Goal: Information Seeking & Learning: Learn about a topic

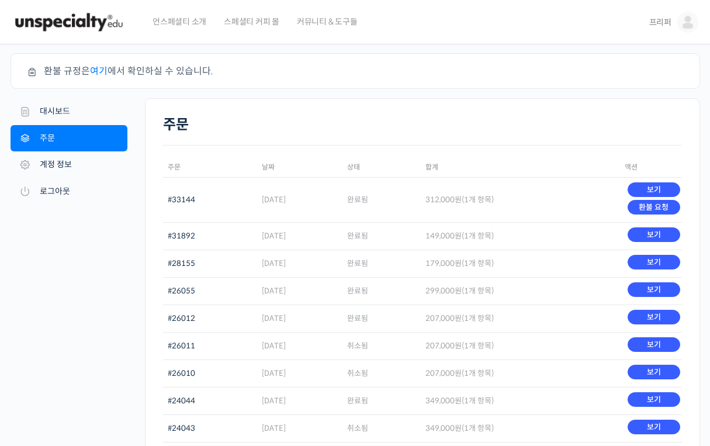
click at [70, 18] on img at bounding box center [69, 22] width 114 height 35
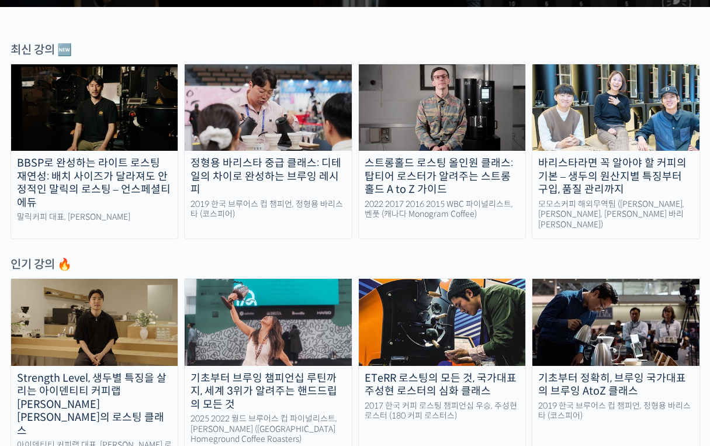
scroll to position [371, 0]
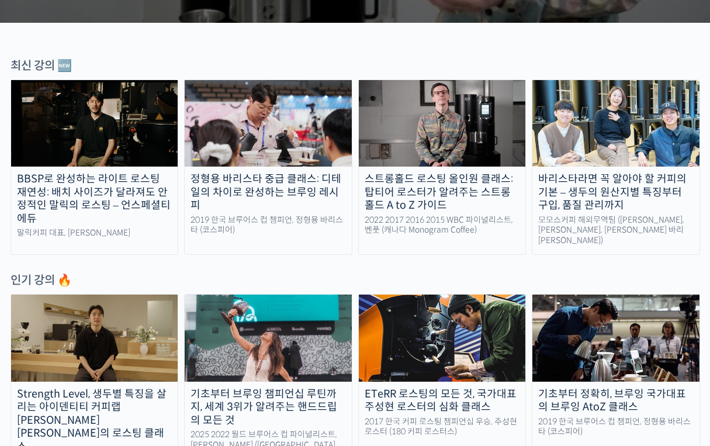
click at [466, 119] on img at bounding box center [442, 123] width 167 height 86
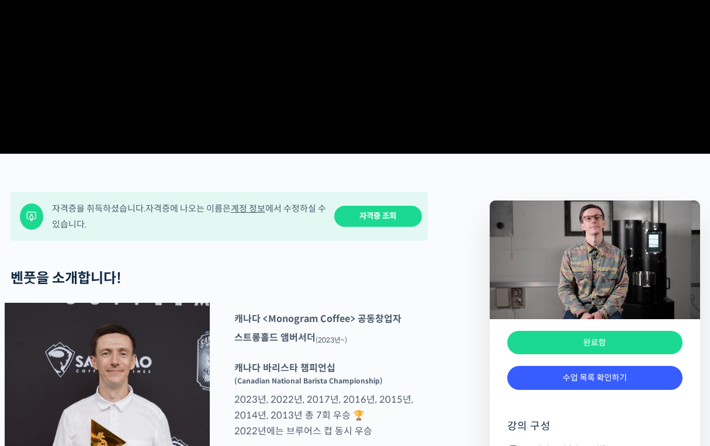
scroll to position [349, 0]
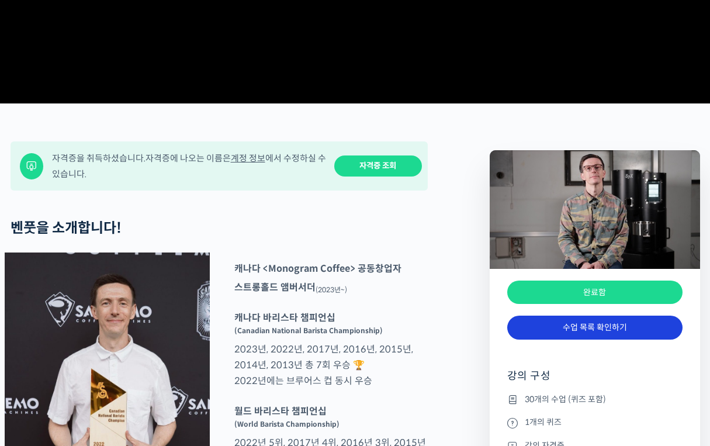
click at [584, 339] on link "수업 목록 확인하기" at bounding box center [594, 327] width 175 height 24
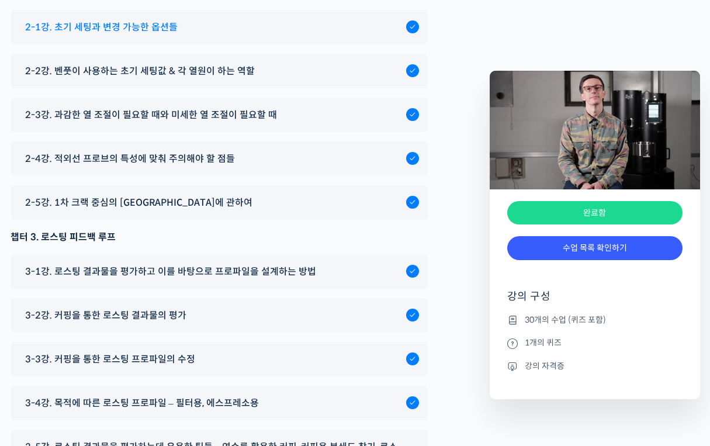
scroll to position [6198, 0]
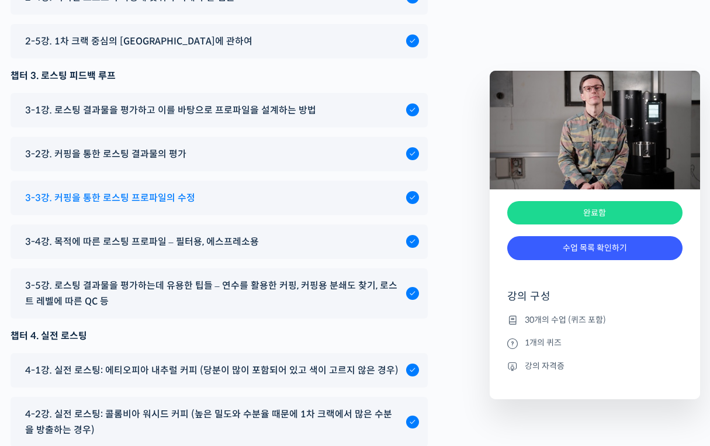
click at [300, 206] on div "3-3강. 커핑을 통한 로스팅 프로파일의 수정" at bounding box center [212, 198] width 387 height 16
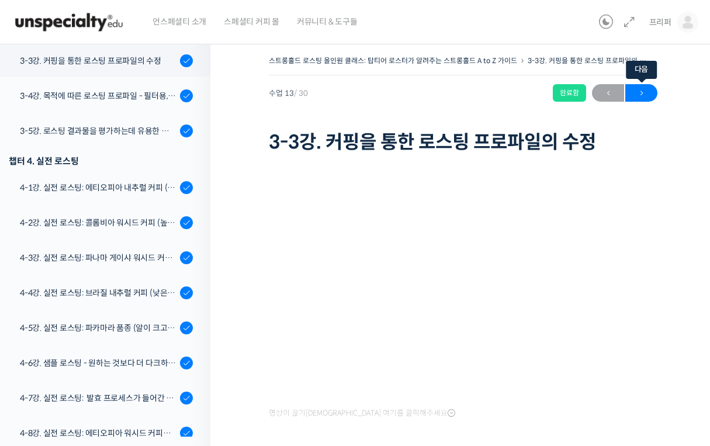
click at [634, 90] on span "→" at bounding box center [641, 93] width 32 height 16
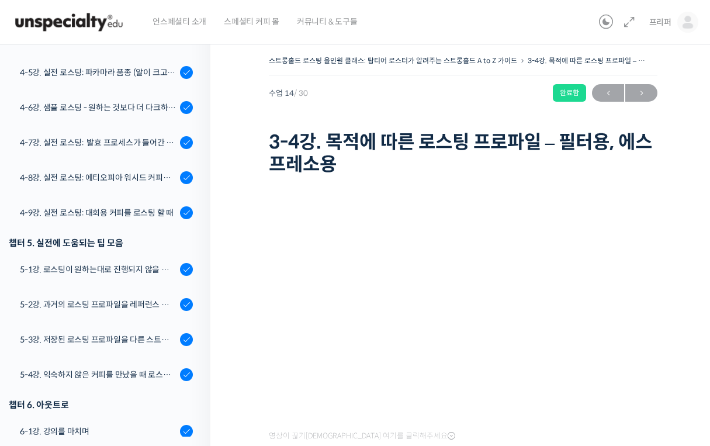
scroll to position [923, 0]
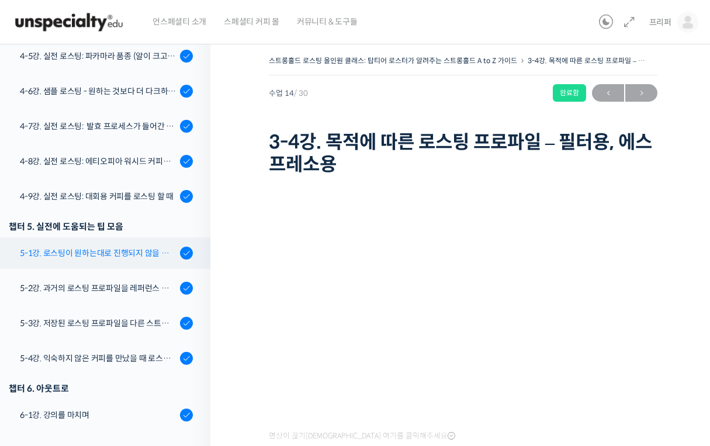
click at [128, 251] on div "5-1강. 로스팅이 원하는대로 진행되지 않을 때, 일관성이 떨어질 때" at bounding box center [98, 252] width 157 height 13
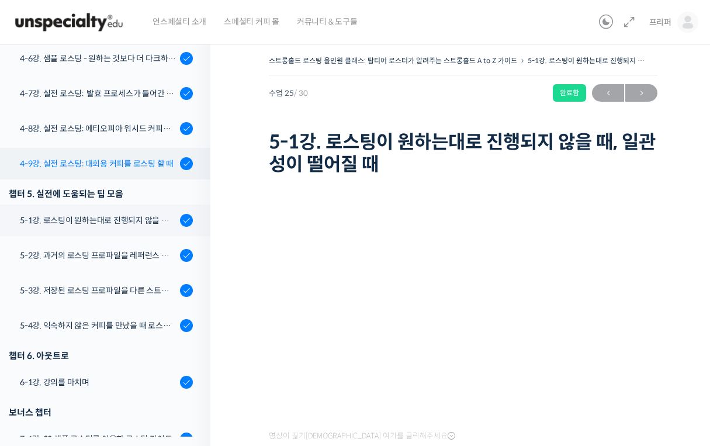
scroll to position [956, 0]
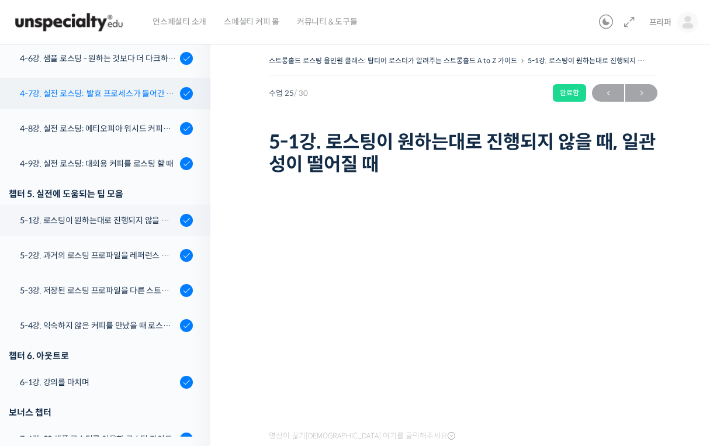
click at [120, 105] on link "4-7강. 실전 로스팅: 발효 프로세스가 들어간 커피를 필터용으로 로스팅 할 때" at bounding box center [102, 94] width 216 height 32
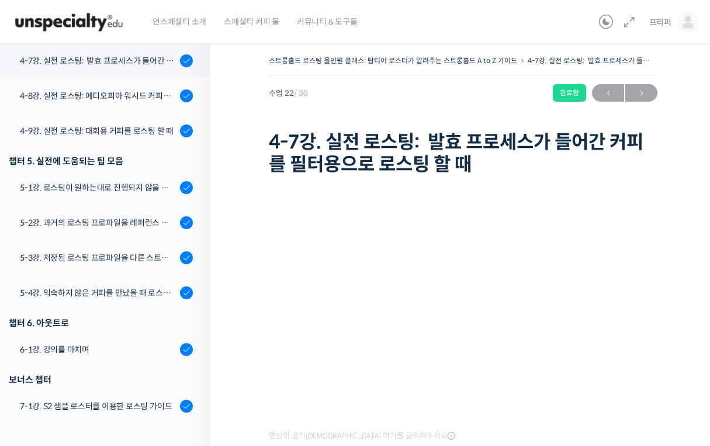
scroll to position [969, 0]
